Goal: Book appointment/travel/reservation

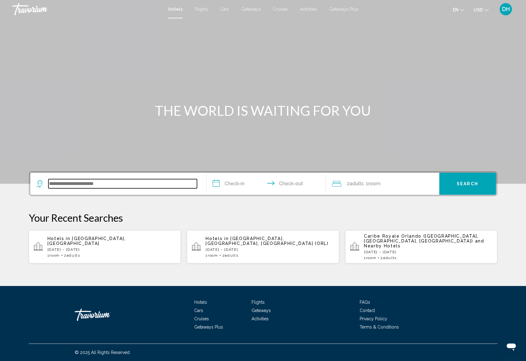
click at [106, 183] on input "Search widget" at bounding box center [122, 183] width 149 height 9
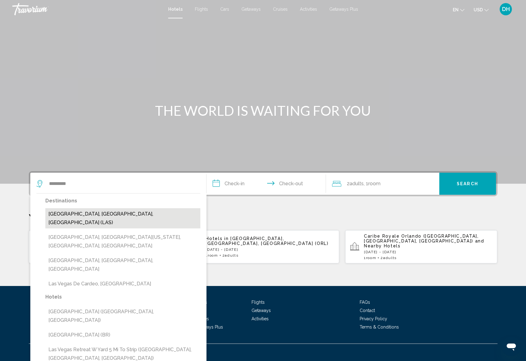
click at [122, 212] on button "[GEOGRAPHIC_DATA], [GEOGRAPHIC_DATA], [GEOGRAPHIC_DATA] (LAS)" at bounding box center [122, 218] width 155 height 20
type input "**********"
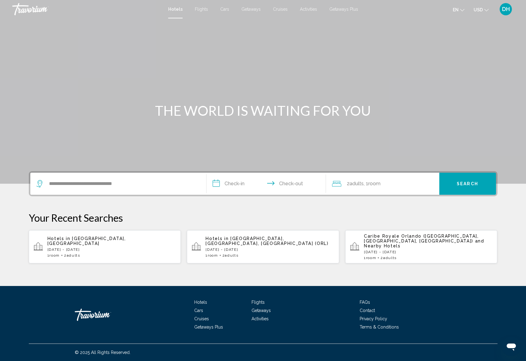
click at [235, 186] on input "**********" at bounding box center [267, 185] width 122 height 24
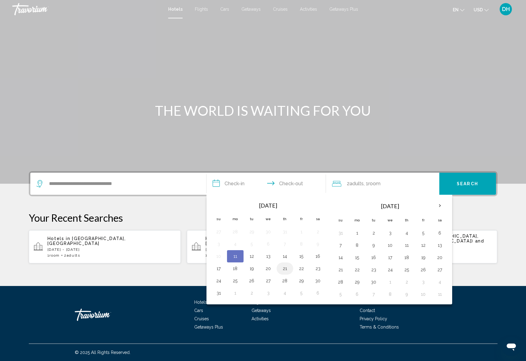
click at [285, 266] on button "21" at bounding box center [285, 268] width 10 height 9
click at [220, 282] on button "24" at bounding box center [219, 281] width 10 height 9
type input "**********"
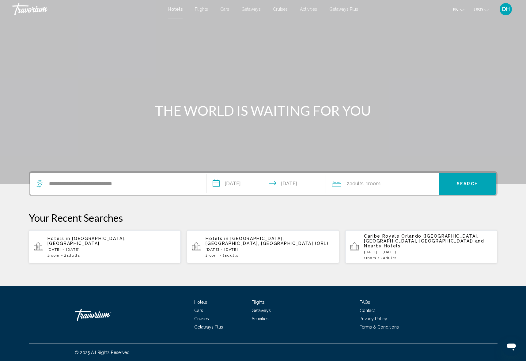
click at [473, 188] on button "Search" at bounding box center [467, 184] width 57 height 22
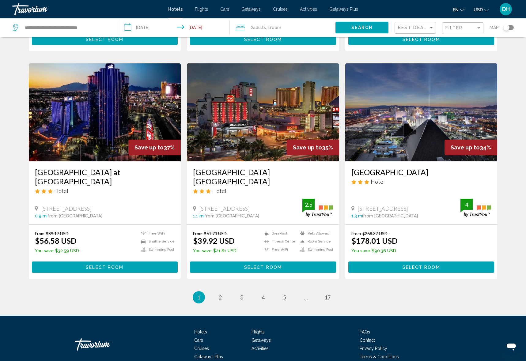
scroll to position [668, 0]
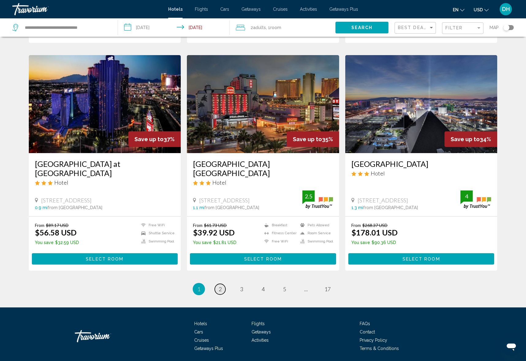
click at [220, 286] on span "2" at bounding box center [220, 289] width 3 height 7
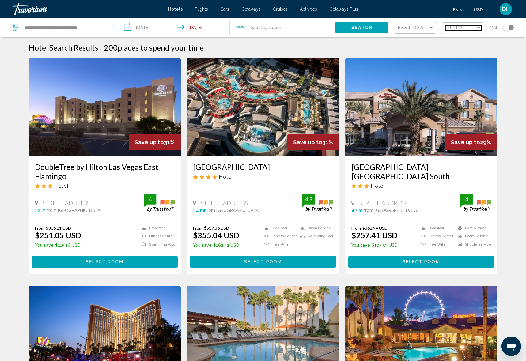
click at [454, 28] on span "Filter" at bounding box center [453, 27] width 17 height 5
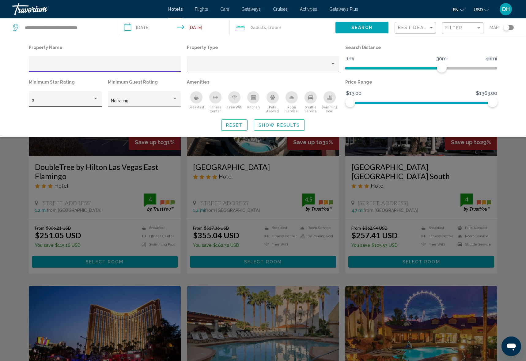
click at [71, 100] on div "3" at bounding box center [62, 101] width 61 height 5
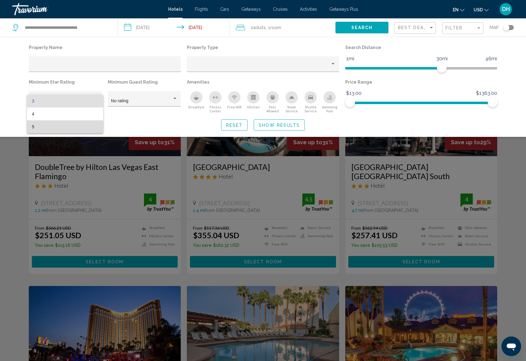
click at [61, 130] on span "5" at bounding box center [65, 126] width 66 height 13
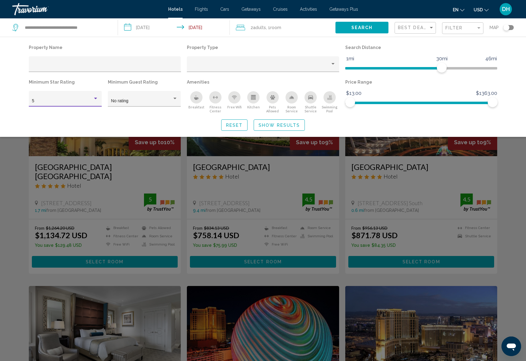
click at [178, 261] on div "Search widget" at bounding box center [263, 226] width 526 height 269
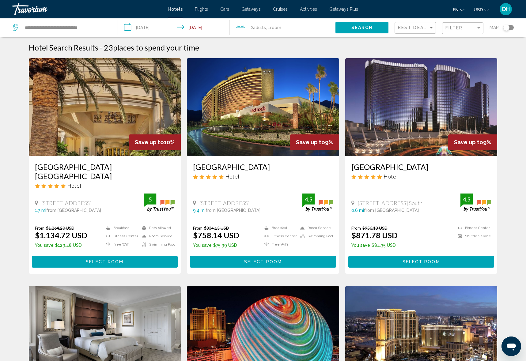
click at [180, 262] on div "From $1,264.20 USD $1,134.72 USD You save $129.48 USD Breakfast Fitness Center …" at bounding box center [105, 246] width 152 height 54
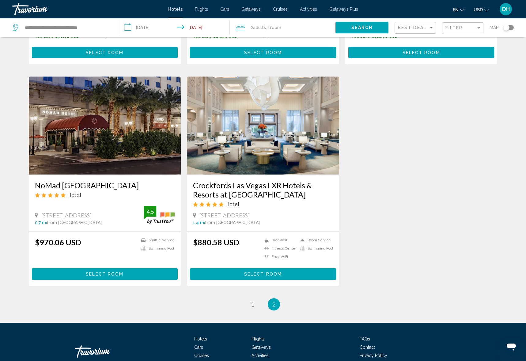
scroll to position [658, 0]
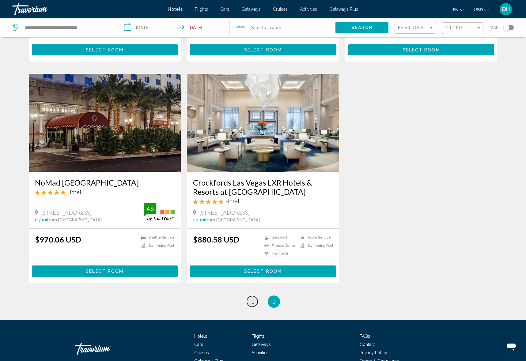
click at [252, 298] on span "1" at bounding box center [252, 301] width 3 height 7
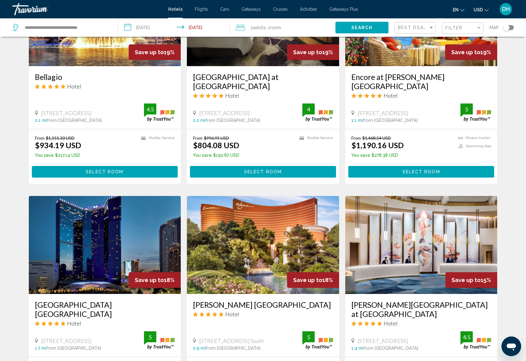
scroll to position [309, 0]
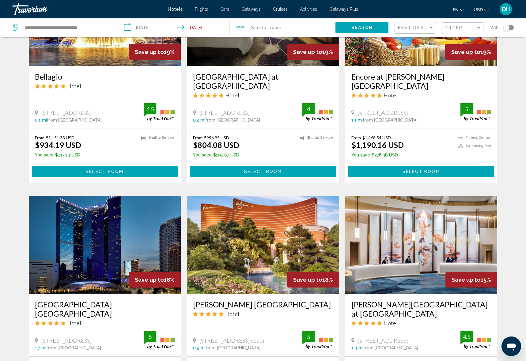
click at [342, 221] on app-hotels-search-item "Save up to 15% Conrad Las Vegas at Resorts World Hotel 111 Resorts World Avenue…" at bounding box center [421, 304] width 158 height 216
drag, startPoint x: 342, startPoint y: 221, endPoint x: 350, endPoint y: 230, distance: 12.1
click at [338, 220] on div "Save up to 24% Waldorf Astoria Las Vegas Hotel 3752 Las Vegas Blvd S 0.6 mi fro…" at bounding box center [263, 200] width 475 height 902
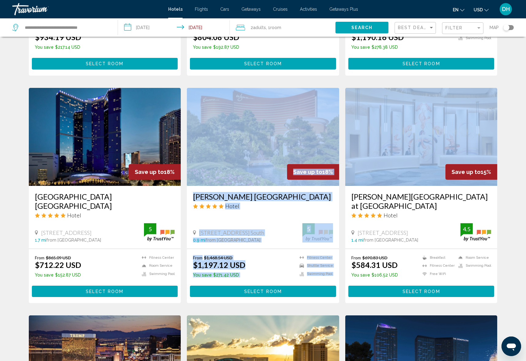
scroll to position [432, 0]
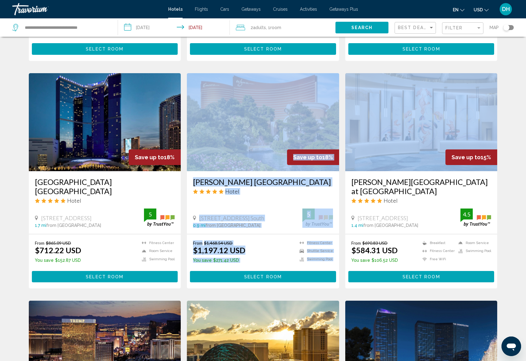
click at [255, 271] on button "Select Room" at bounding box center [263, 276] width 146 height 11
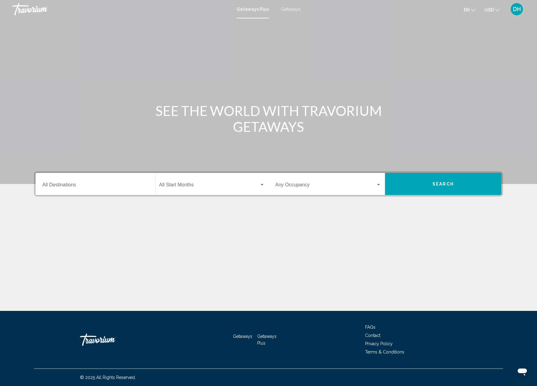
click at [107, 189] on div "Destination All Destinations" at bounding box center [95, 183] width 106 height 19
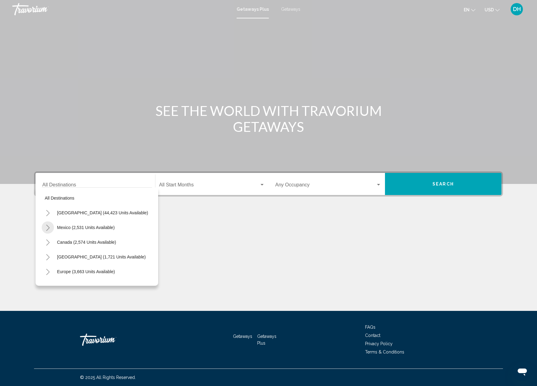
click at [46, 228] on icon "Toggle Mexico (2,531 units available)" at bounding box center [48, 227] width 5 height 6
click at [73, 258] on span "[GEOGRAPHIC_DATA], [GEOGRAPHIC_DATA] (669 units available)" at bounding box center [117, 256] width 132 height 5
type input "**********"
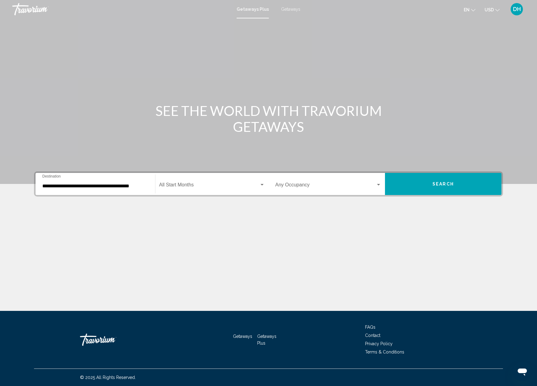
click at [173, 179] on div "Start Month All Start Months" at bounding box center [212, 183] width 106 height 19
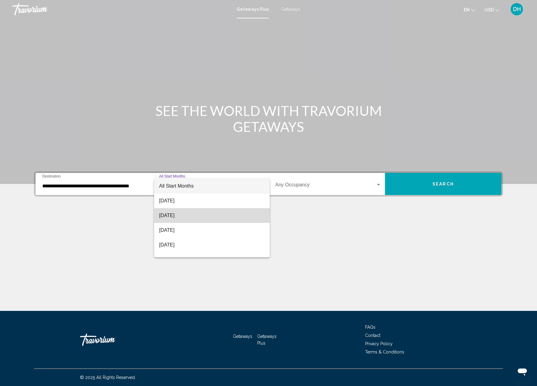
click at [228, 214] on span "[DATE]" at bounding box center [212, 215] width 106 height 15
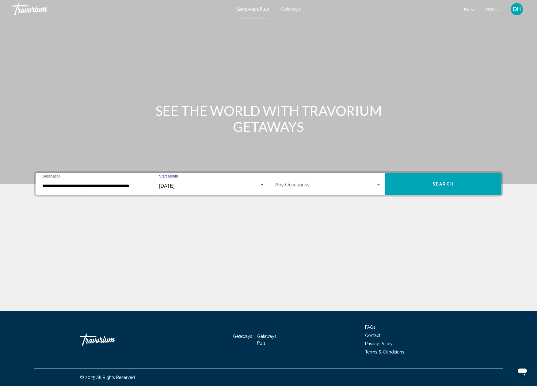
click at [419, 181] on button "Search" at bounding box center [443, 184] width 116 height 22
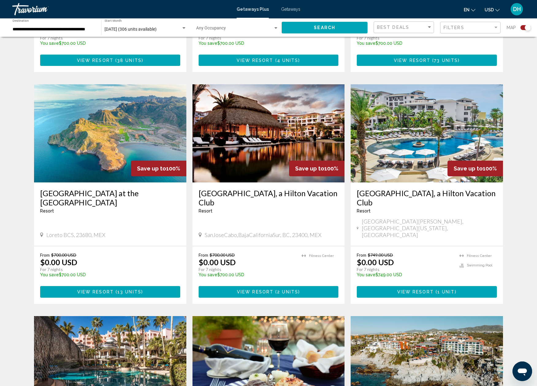
scroll to position [390, 0]
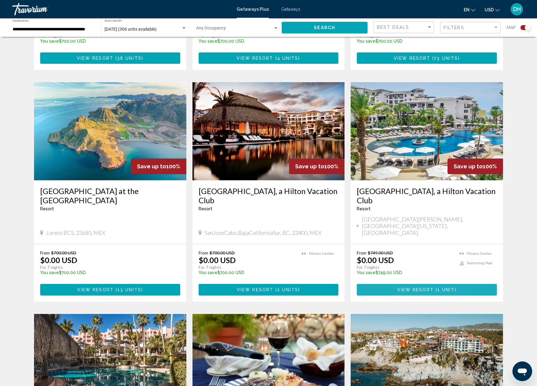
click at [405, 284] on button "View Resort ( 1 unit )" at bounding box center [426, 289] width 140 height 11
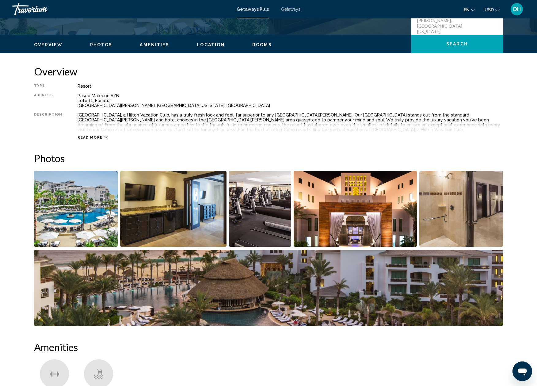
scroll to position [116, 0]
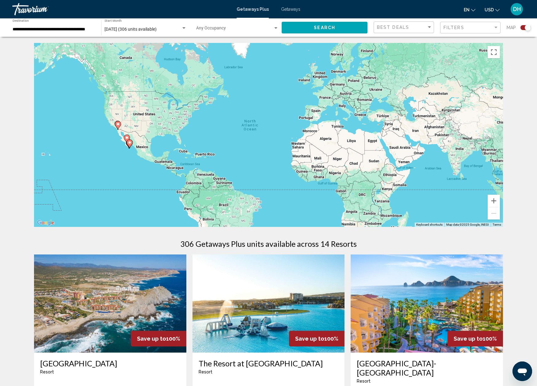
click at [151, 29] on span "[DATE] (306 units available)" at bounding box center [130, 29] width 52 height 5
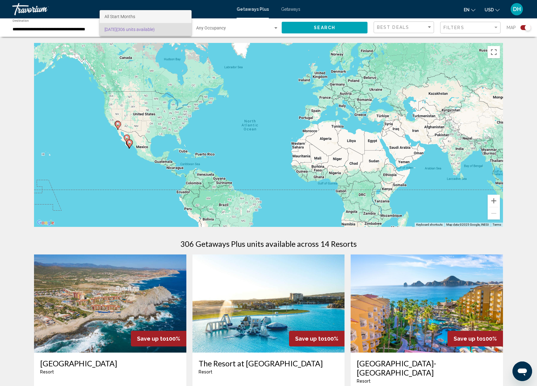
click at [153, 14] on span "All Start Months" at bounding box center [145, 16] width 82 height 13
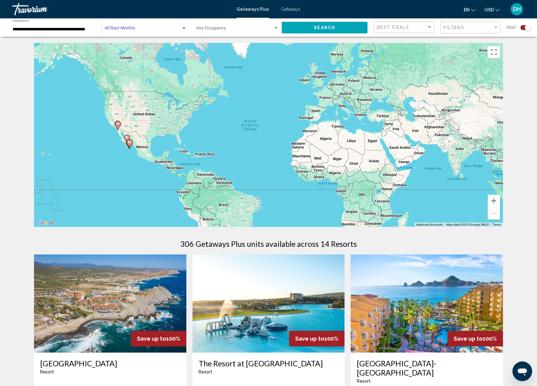
click at [138, 28] on span "Search widget" at bounding box center [142, 29] width 77 height 5
click at [144, 28] on span "All Start Months" at bounding box center [145, 29] width 82 height 13
click at [334, 30] on span "Search" at bounding box center [324, 27] width 21 height 5
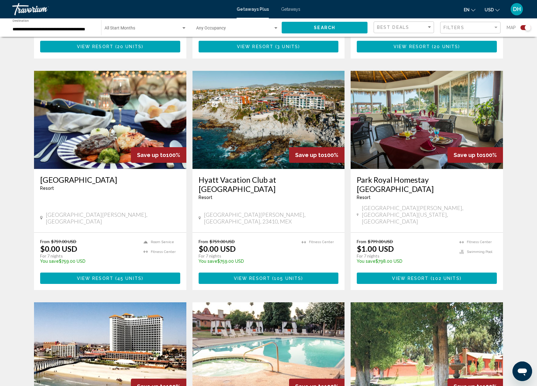
scroll to position [623, 0]
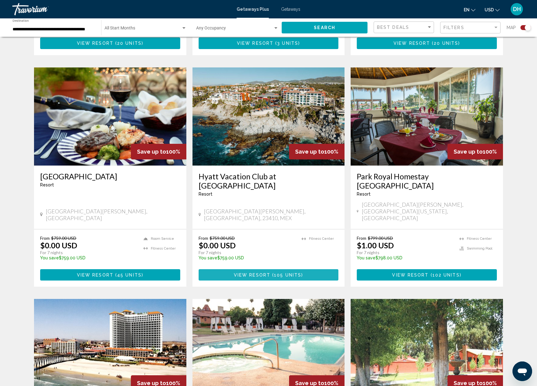
click at [251, 272] on span "View Resort" at bounding box center [252, 274] width 36 height 5
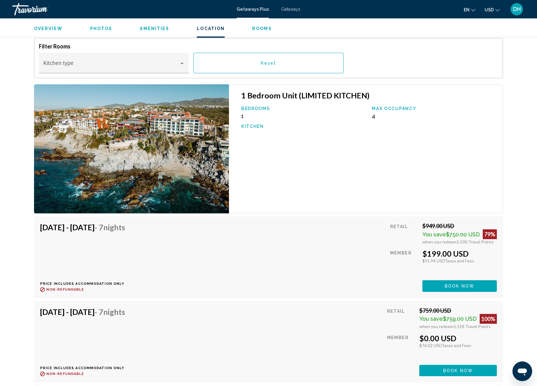
scroll to position [598, 0]
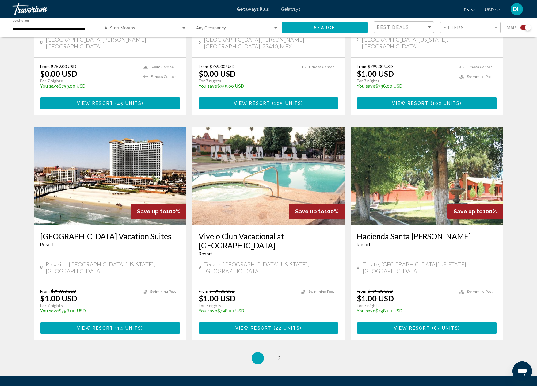
scroll to position [803, 0]
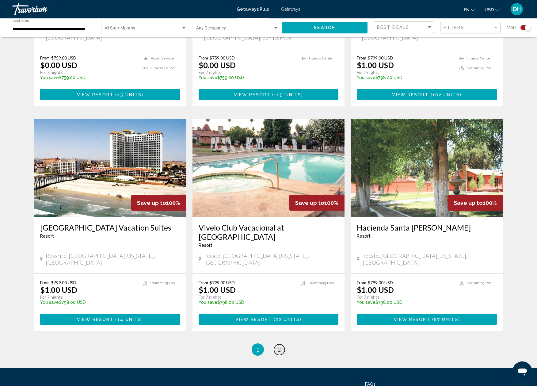
click at [281, 344] on link "page 2" at bounding box center [279, 349] width 11 height 11
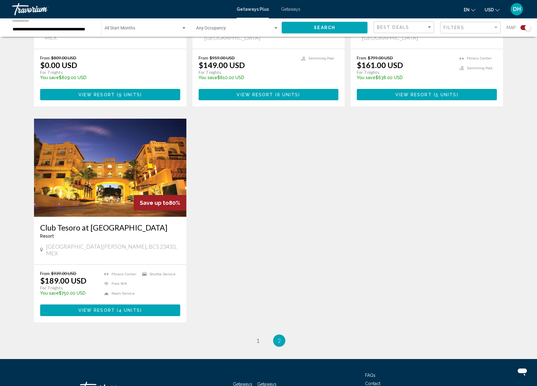
scroll to position [386, 0]
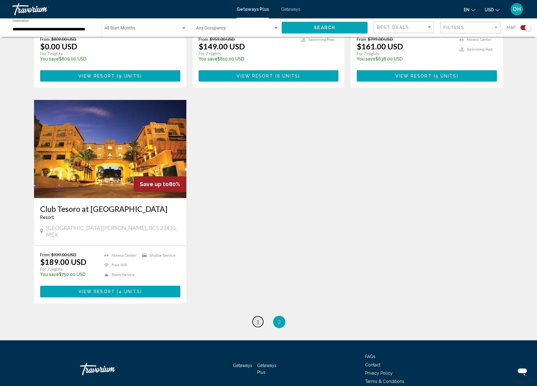
click at [258, 318] on span "1" at bounding box center [257, 321] width 3 height 7
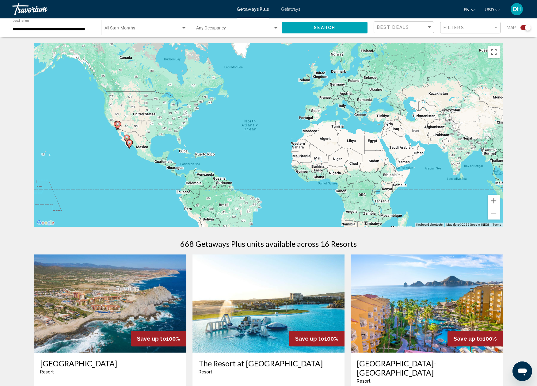
click at [127, 26] on div "Start Month All Start Months" at bounding box center [145, 27] width 82 height 17
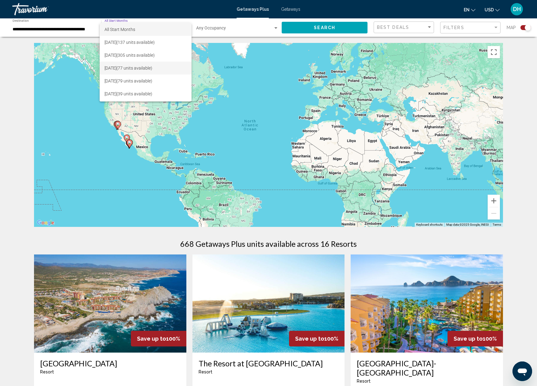
click at [146, 65] on span "[DATE] (77 units available)" at bounding box center [145, 68] width 82 height 13
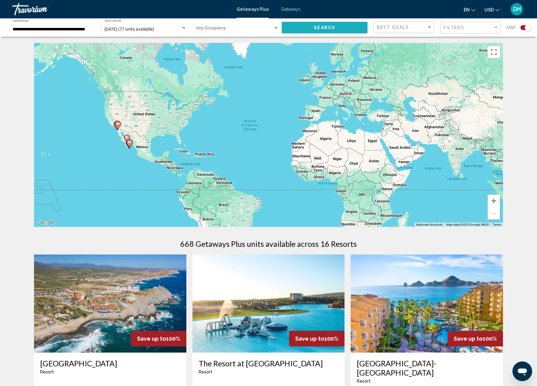
click at [326, 25] on span "Search" at bounding box center [324, 27] width 21 height 5
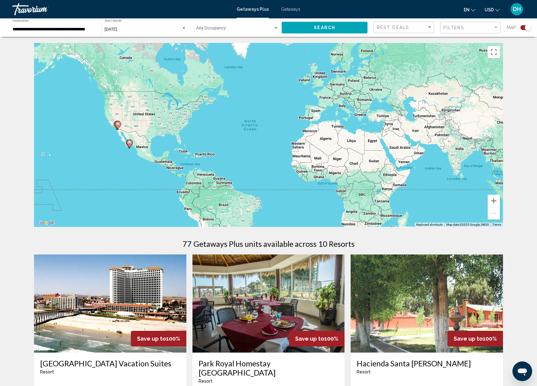
click at [141, 33] on div "[DATE] Start Month All Start Months" at bounding box center [145, 27] width 82 height 17
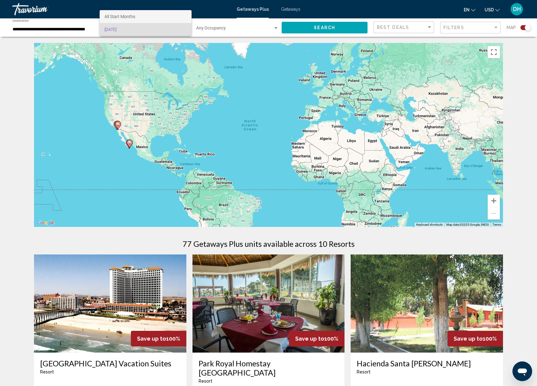
click at [142, 19] on span "All Start Months" at bounding box center [145, 16] width 82 height 13
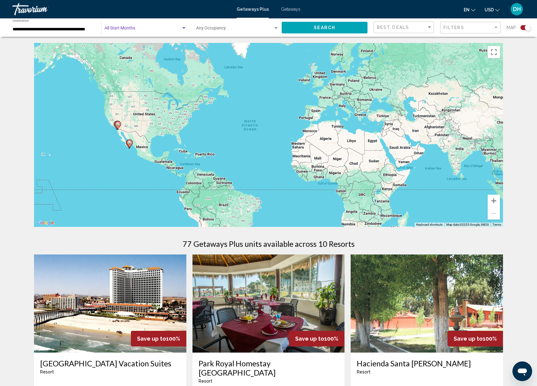
click at [160, 25] on div "Start Month All Start Months" at bounding box center [145, 27] width 82 height 17
click at [152, 41] on span "[DATE]" at bounding box center [145, 42] width 82 height 13
click at [289, 9] on span "Getaways" at bounding box center [290, 9] width 19 height 5
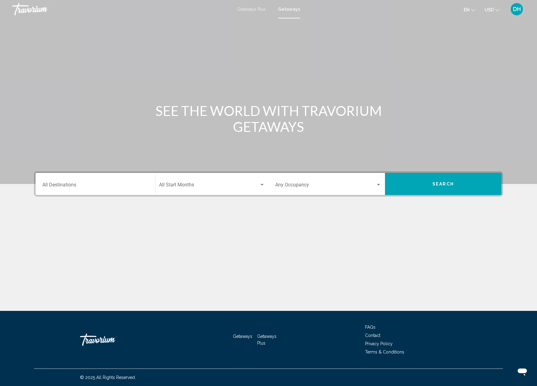
click at [94, 186] on input "Destination All Destinations" at bounding box center [95, 186] width 106 height 6
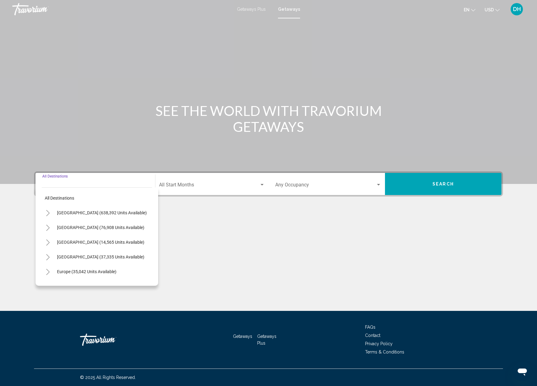
click at [47, 227] on icon "Toggle Mexico (76,908 units available)" at bounding box center [48, 227] width 5 height 6
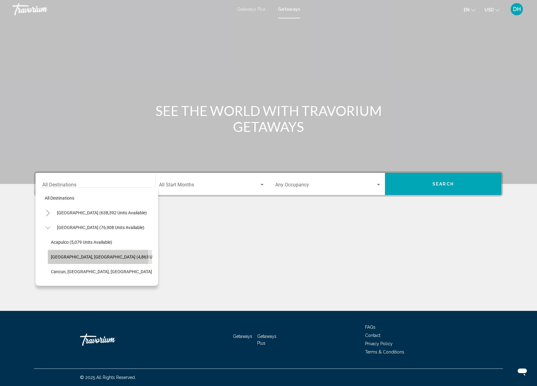
click at [49, 256] on button "[GEOGRAPHIC_DATA], [GEOGRAPHIC_DATA] (4,863 units available)" at bounding box center [115, 257] width 134 height 14
type input "**********"
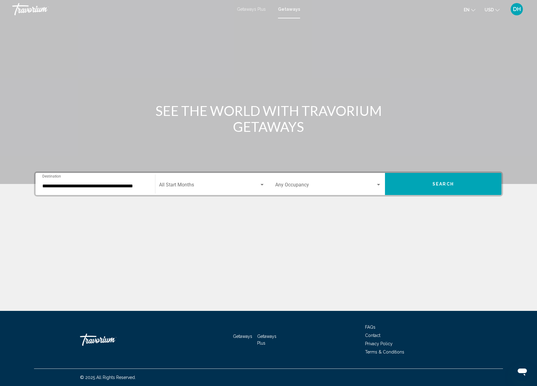
click at [168, 180] on div "Start Month All Start Months" at bounding box center [212, 183] width 106 height 19
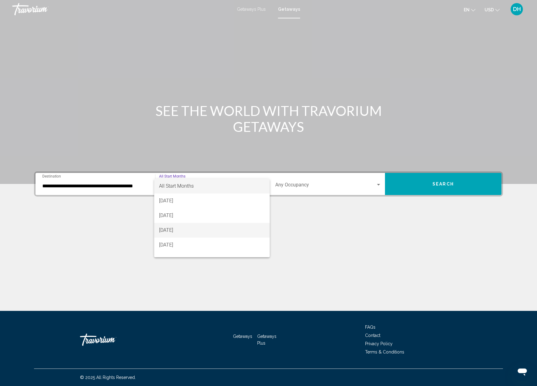
click at [187, 223] on span "[DATE]" at bounding box center [212, 230] width 106 height 15
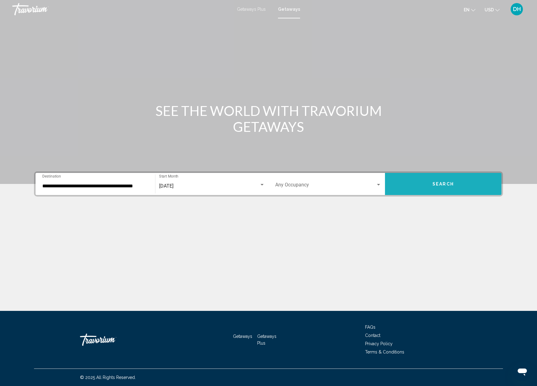
click at [437, 179] on button "Search" at bounding box center [443, 184] width 116 height 22
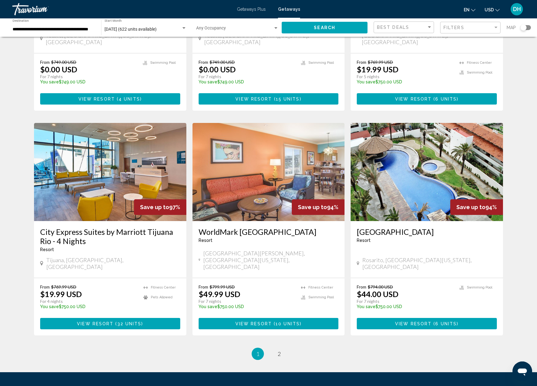
scroll to position [641, 0]
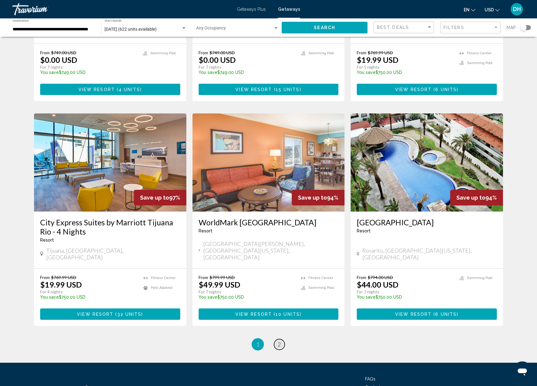
click at [279, 341] on span "2" at bounding box center [278, 344] width 3 height 7
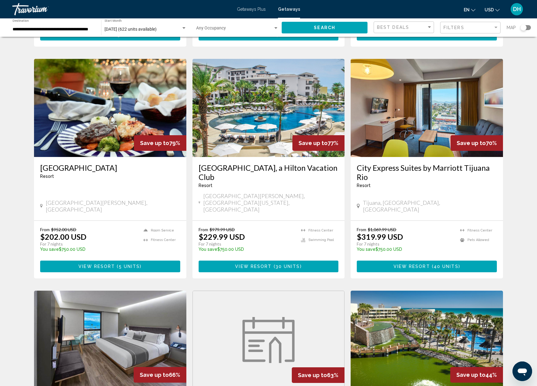
scroll to position [256, 0]
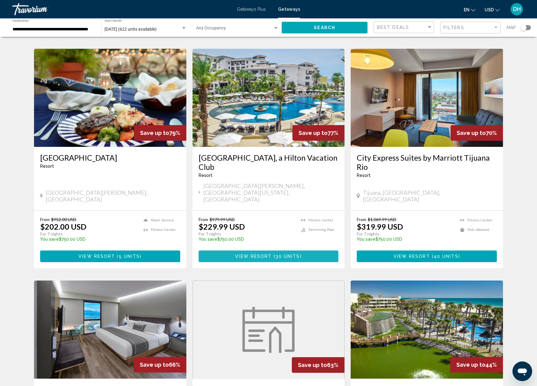
click at [261, 250] on button "View Resort ( 30 units )" at bounding box center [268, 255] width 140 height 11
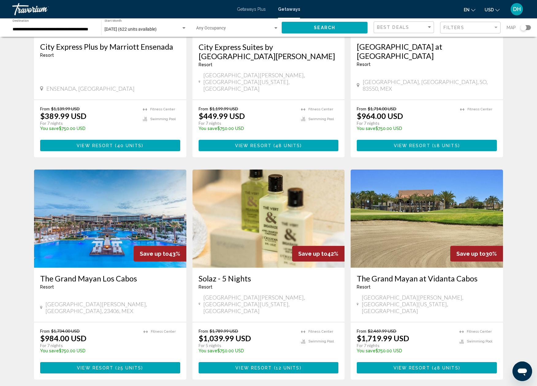
scroll to position [601, 0]
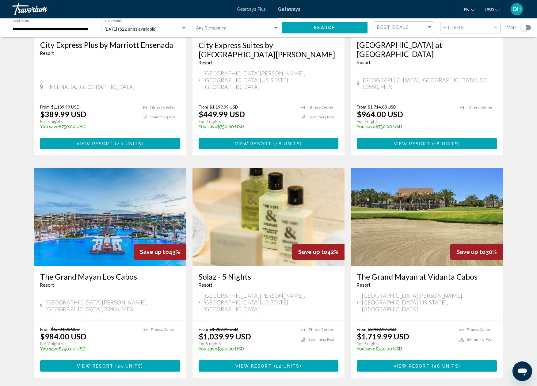
click at [250, 180] on img "Main content" at bounding box center [268, 217] width 152 height 98
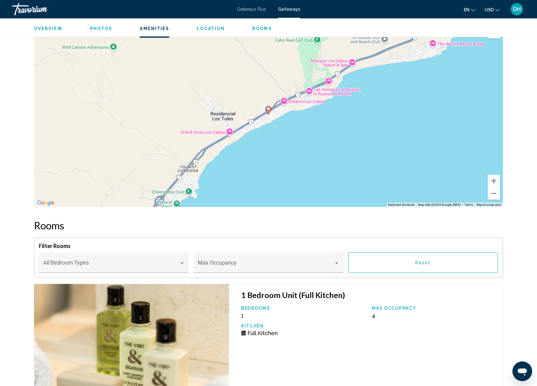
scroll to position [670, 0]
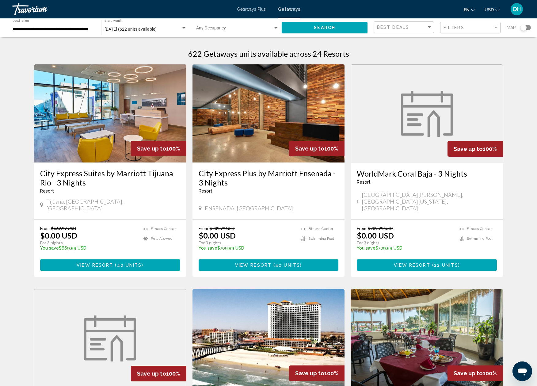
click at [251, 8] on span "Getaways Plus" at bounding box center [251, 9] width 29 height 5
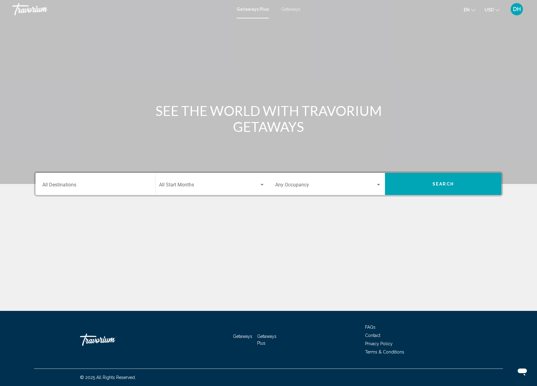
click at [65, 180] on div "Destination All Destinations" at bounding box center [95, 183] width 106 height 19
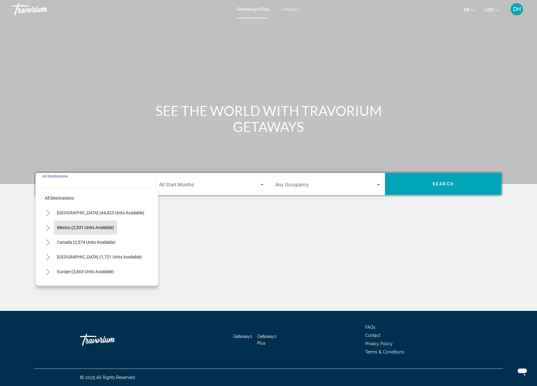
click at [63, 226] on span "Mexico (2,531 units available)" at bounding box center [85, 227] width 57 height 5
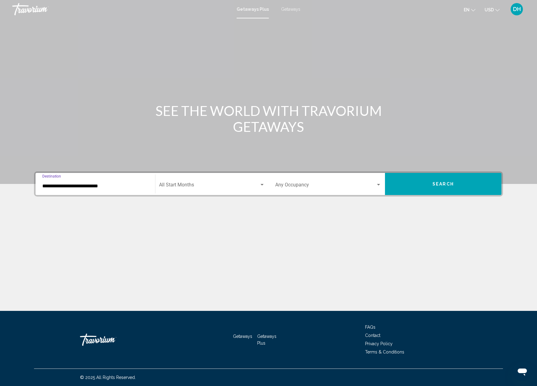
click at [101, 183] on input "**********" at bounding box center [95, 186] width 106 height 6
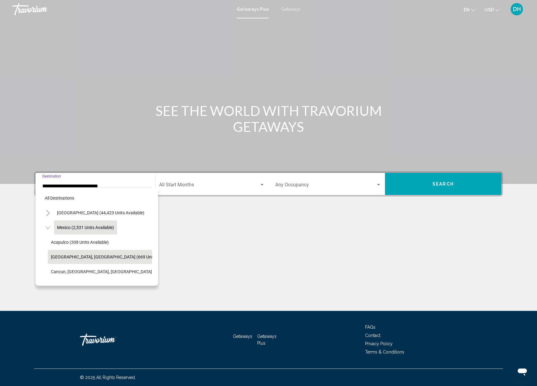
click at [58, 257] on span "[GEOGRAPHIC_DATA], [GEOGRAPHIC_DATA] (669 units available)" at bounding box center [113, 256] width 125 height 5
type input "**********"
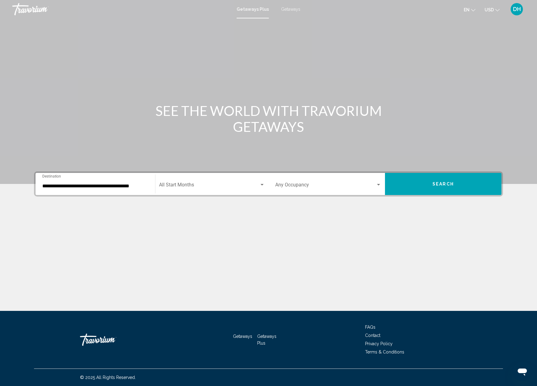
click at [180, 180] on div "Start Month All Start Months" at bounding box center [212, 183] width 106 height 19
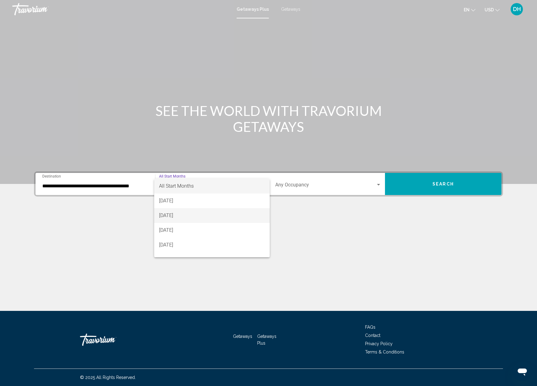
click at [196, 213] on span "[DATE]" at bounding box center [212, 215] width 106 height 15
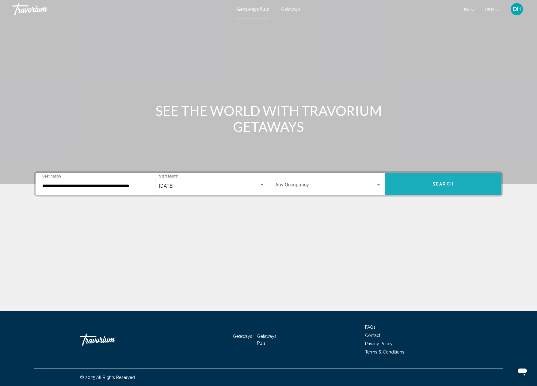
click at [464, 179] on button "Search" at bounding box center [443, 184] width 116 height 22
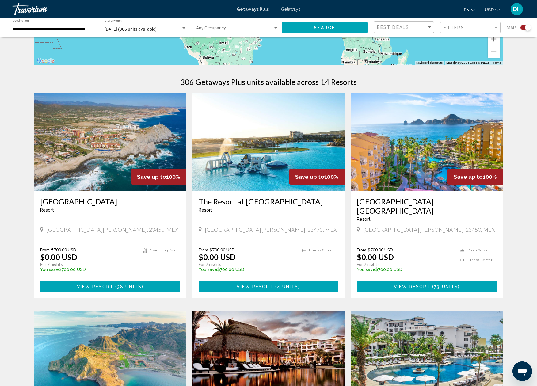
scroll to position [166, 0]
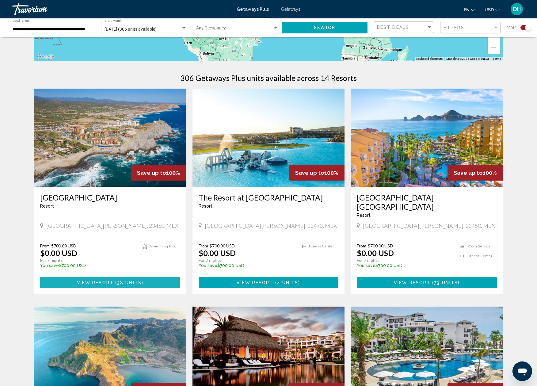
click at [127, 277] on button "View Resort ( 38 units )" at bounding box center [110, 282] width 140 height 11
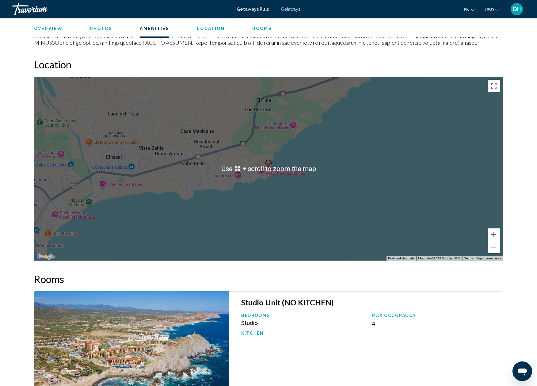
scroll to position [656, 0]
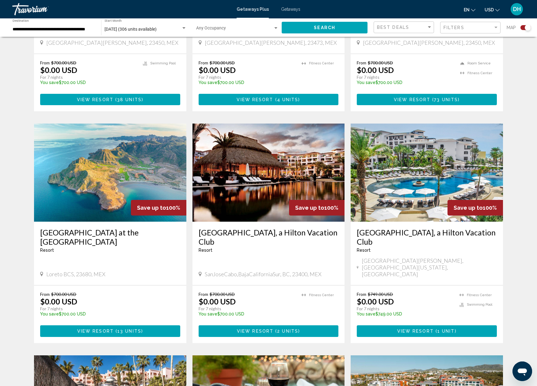
scroll to position [349, 0]
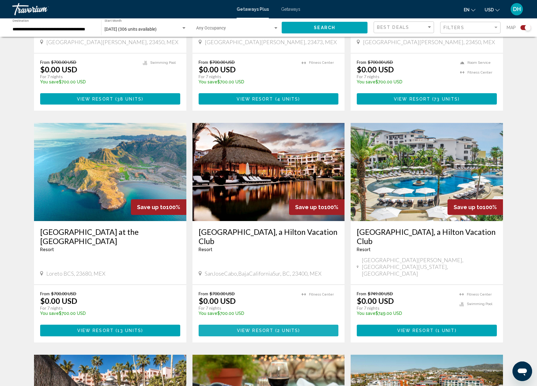
click at [256, 328] on span "View Resort" at bounding box center [255, 330] width 36 height 5
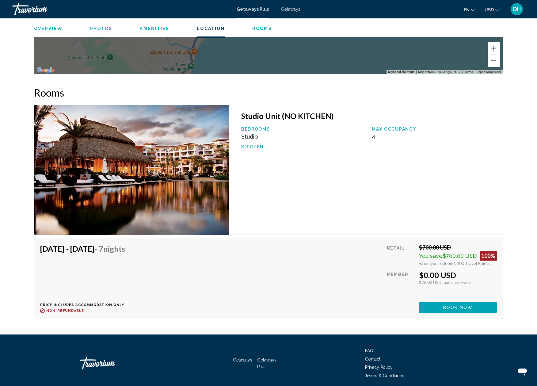
scroll to position [905, 0]
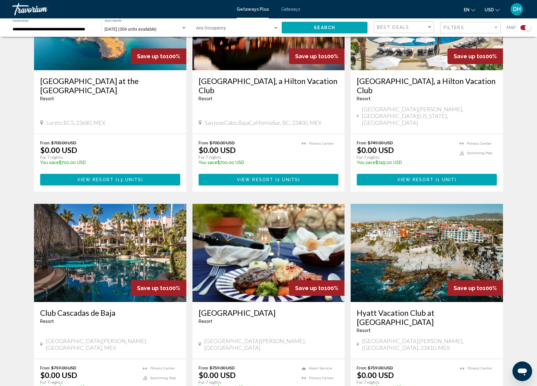
scroll to position [498, 0]
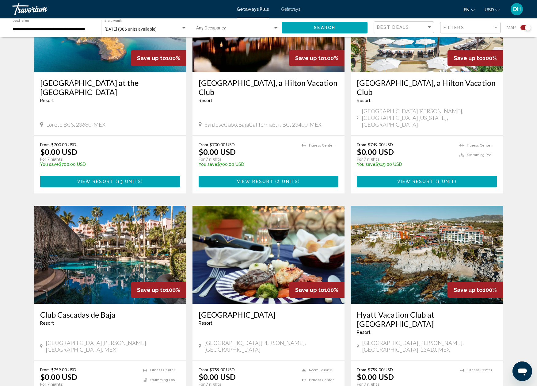
click at [435, 219] on img "Main content" at bounding box center [426, 254] width 152 height 98
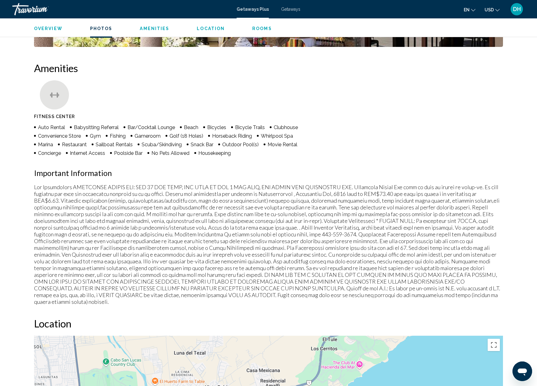
scroll to position [357, 0]
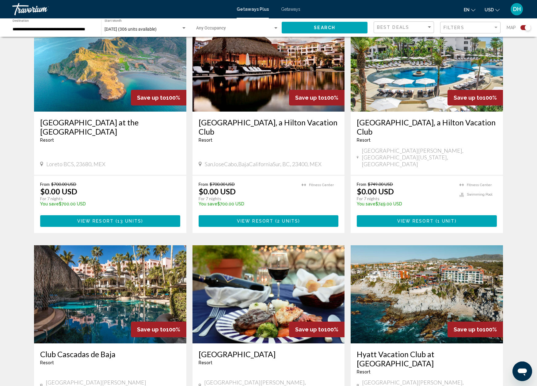
scroll to position [459, 0]
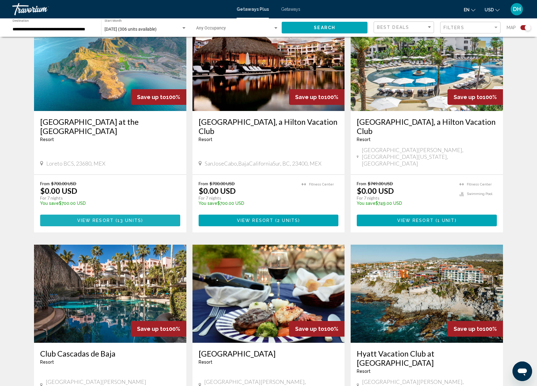
click at [112, 214] on button "View Resort ( 13 units )" at bounding box center [110, 219] width 140 height 11
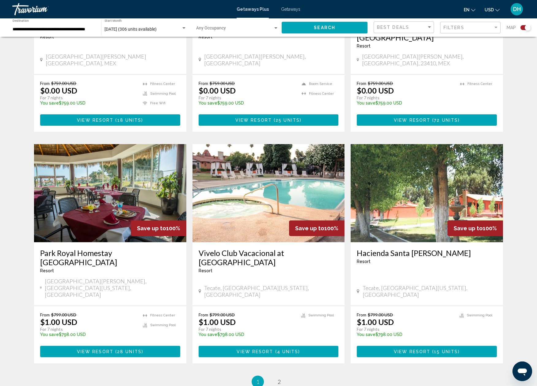
scroll to position [803, 0]
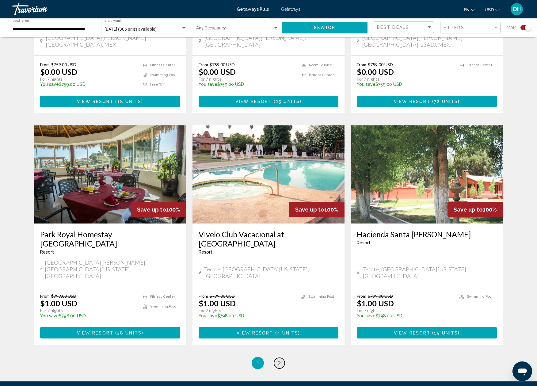
click at [282, 357] on link "page 2" at bounding box center [279, 362] width 11 height 11
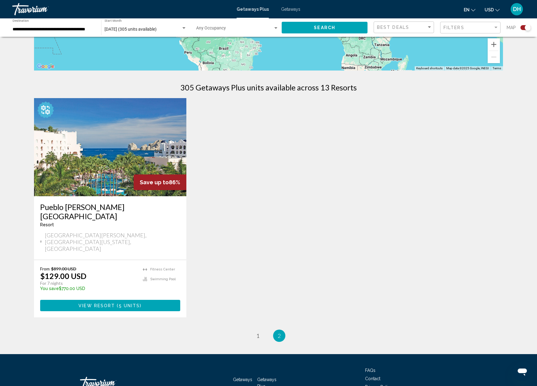
scroll to position [157, 0]
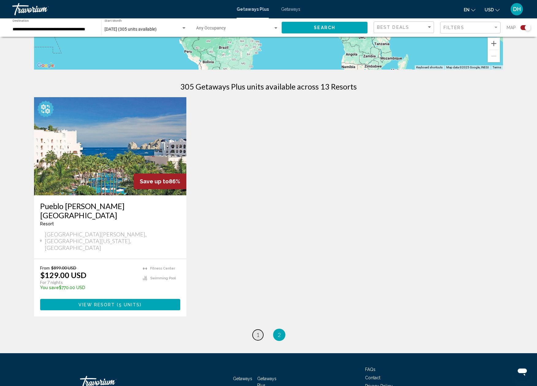
click at [257, 331] on span "1" at bounding box center [257, 334] width 3 height 7
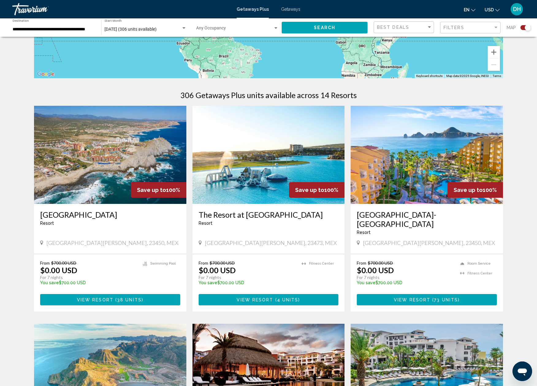
scroll to position [150, 0]
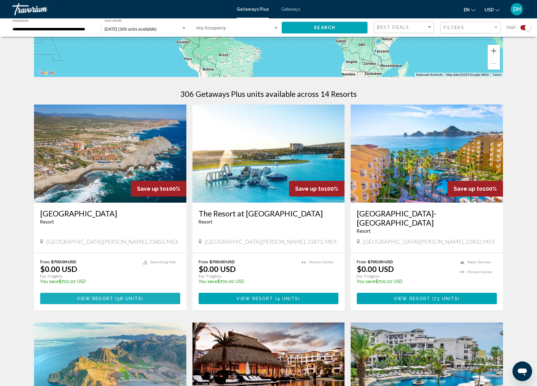
click at [118, 292] on button "View Resort ( 38 units )" at bounding box center [110, 297] width 140 height 11
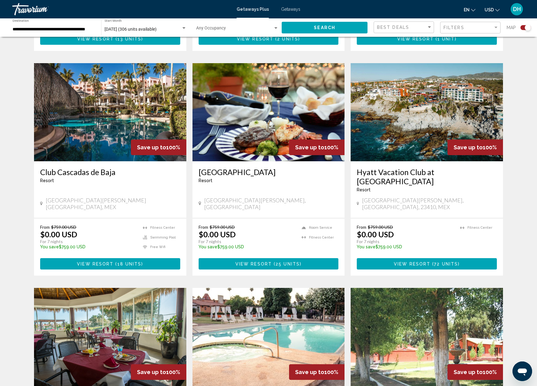
scroll to position [646, 0]
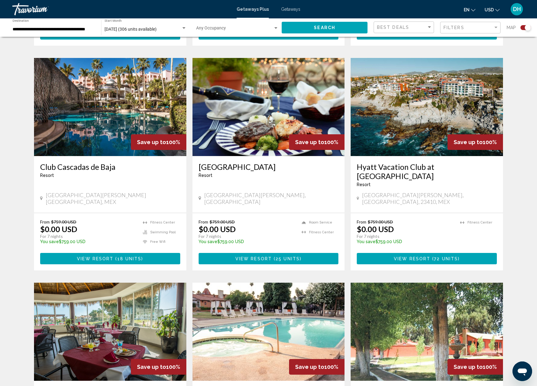
click at [434, 79] on img "Main content" at bounding box center [426, 107] width 152 height 98
